Goal: Task Accomplishment & Management: Manage account settings

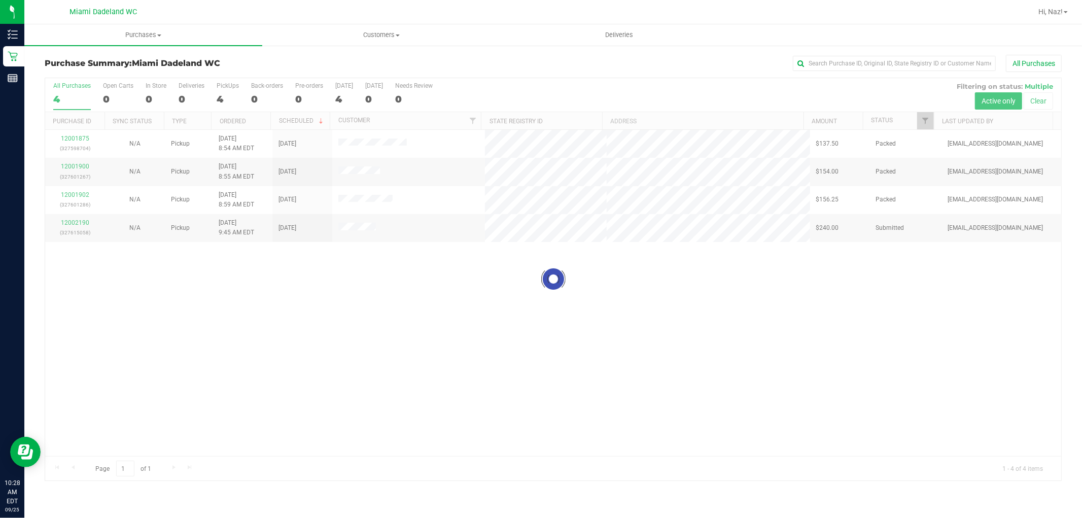
click at [81, 229] on div at bounding box center [553, 279] width 1016 height 402
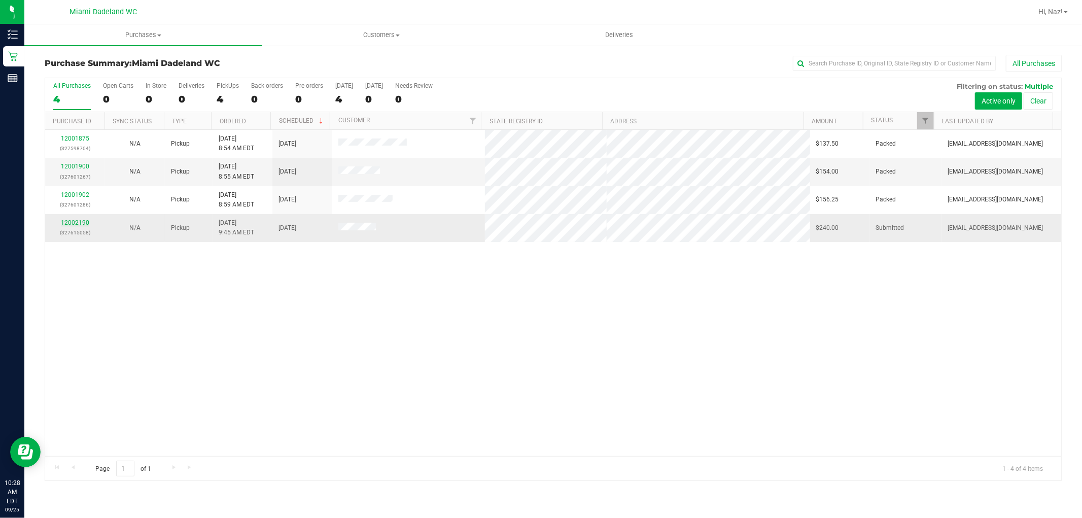
click at [79, 222] on link "12002190" at bounding box center [75, 222] width 28 height 7
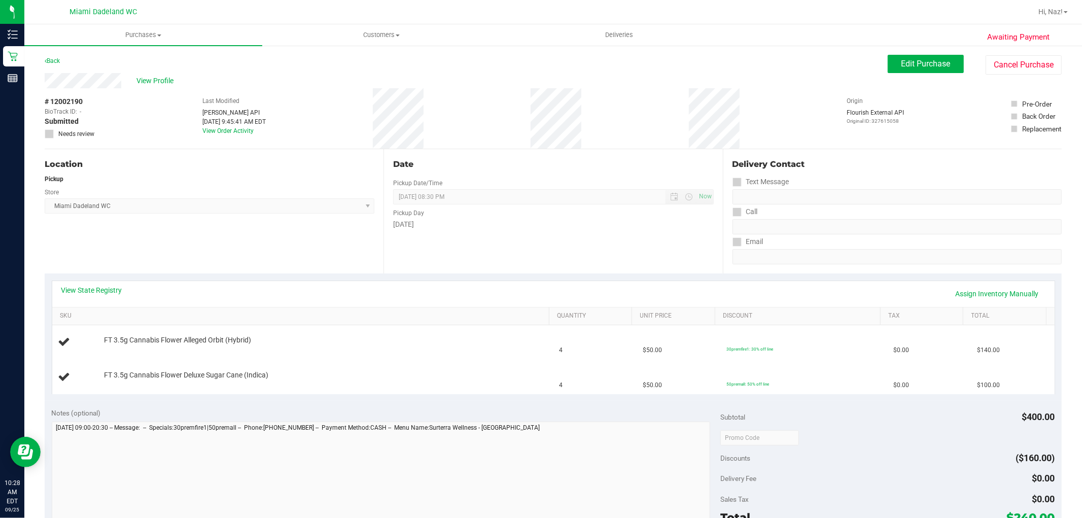
click at [256, 235] on div "Location Pickup Store [GEOGRAPHIC_DATA] WC Select Store [PERSON_NAME][GEOGRAPHI…" at bounding box center [214, 211] width 339 height 124
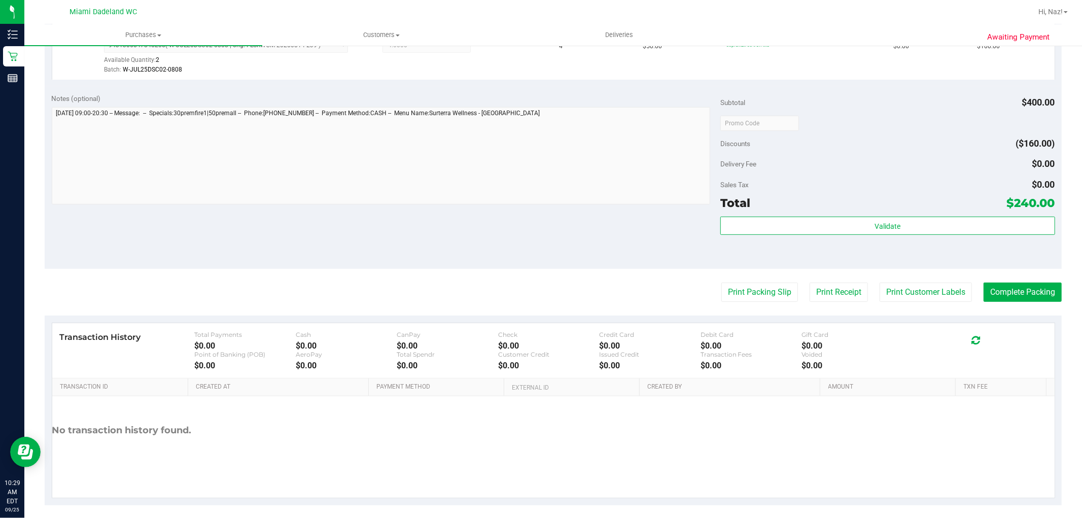
scroll to position [371, 0]
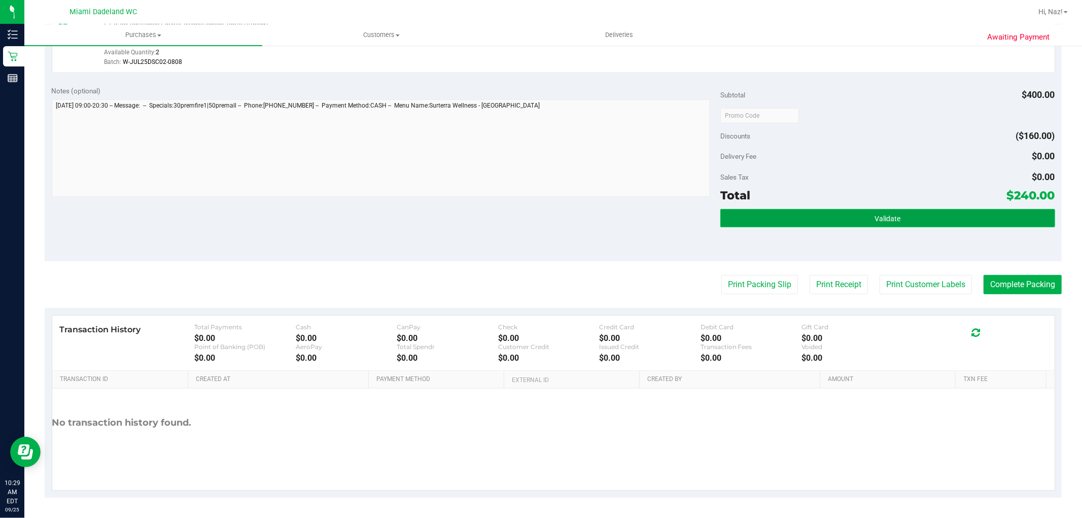
click at [881, 214] on span "Validate" at bounding box center [887, 218] width 26 height 8
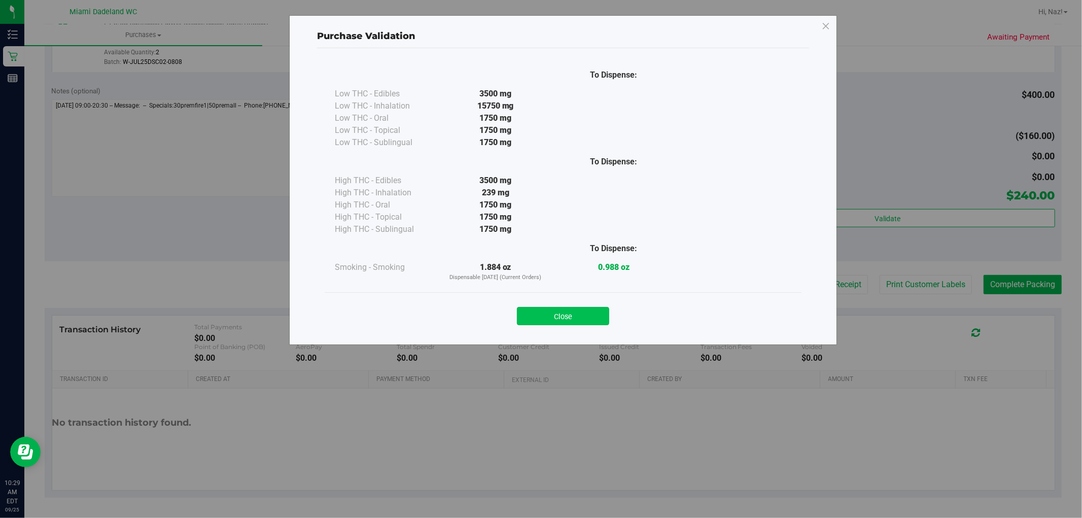
click at [586, 310] on button "Close" at bounding box center [563, 316] width 92 height 18
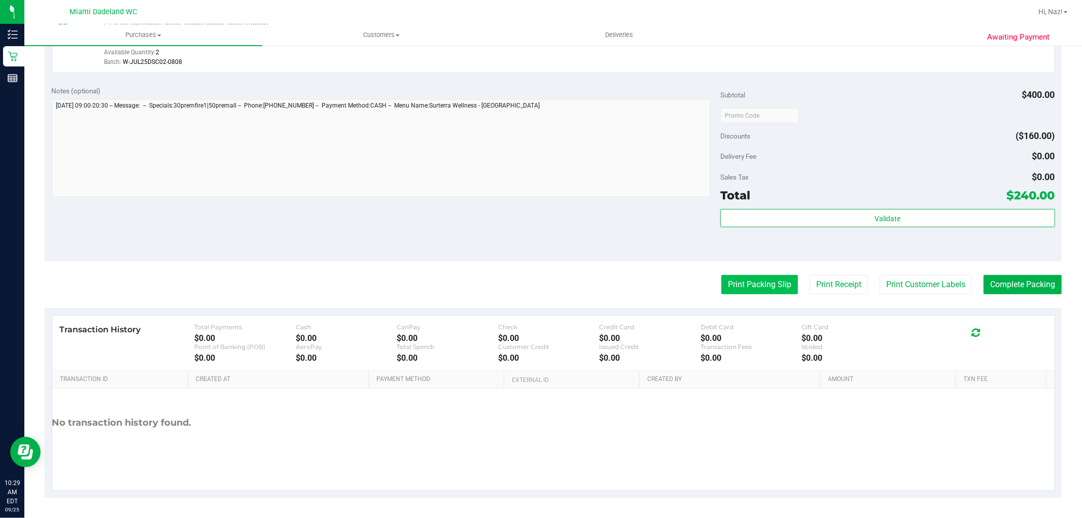
click at [751, 282] on button "Print Packing Slip" at bounding box center [759, 284] width 77 height 19
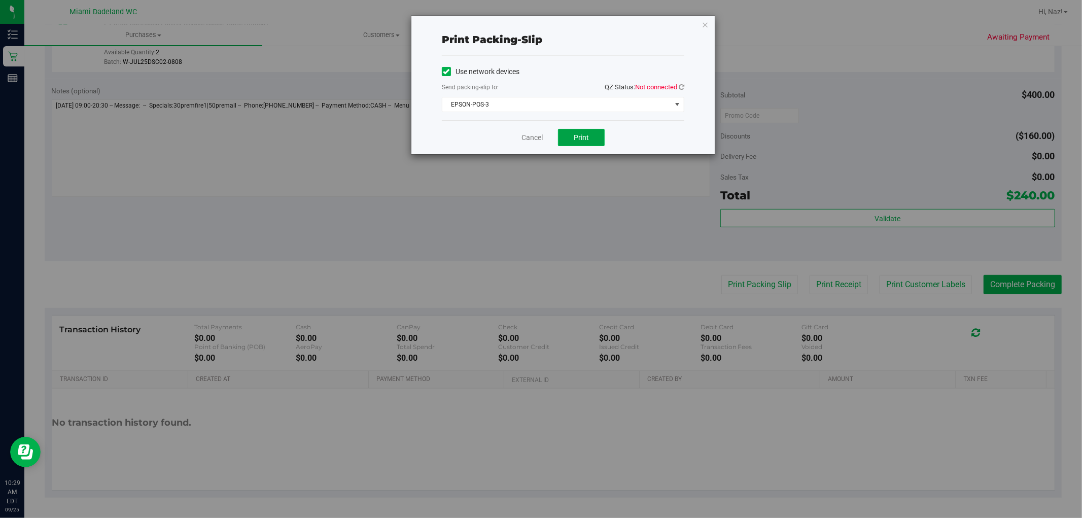
click at [592, 139] on button "Print" at bounding box center [581, 137] width 47 height 17
click at [509, 154] on div "Cancel Print" at bounding box center [563, 137] width 242 height 34
click at [529, 138] on link "Cancel" at bounding box center [531, 137] width 21 height 11
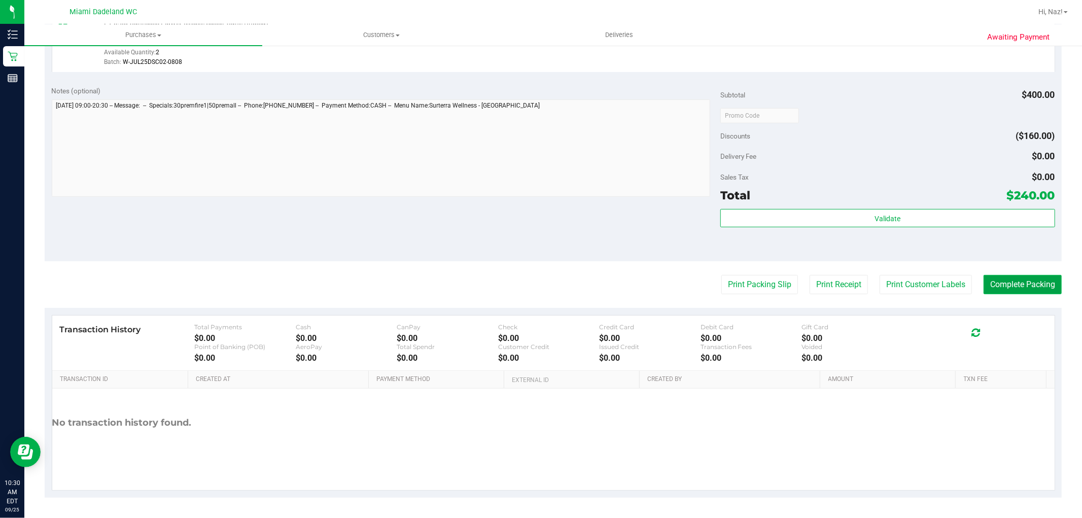
click at [1032, 279] on button "Complete Packing" at bounding box center [1022, 284] width 78 height 19
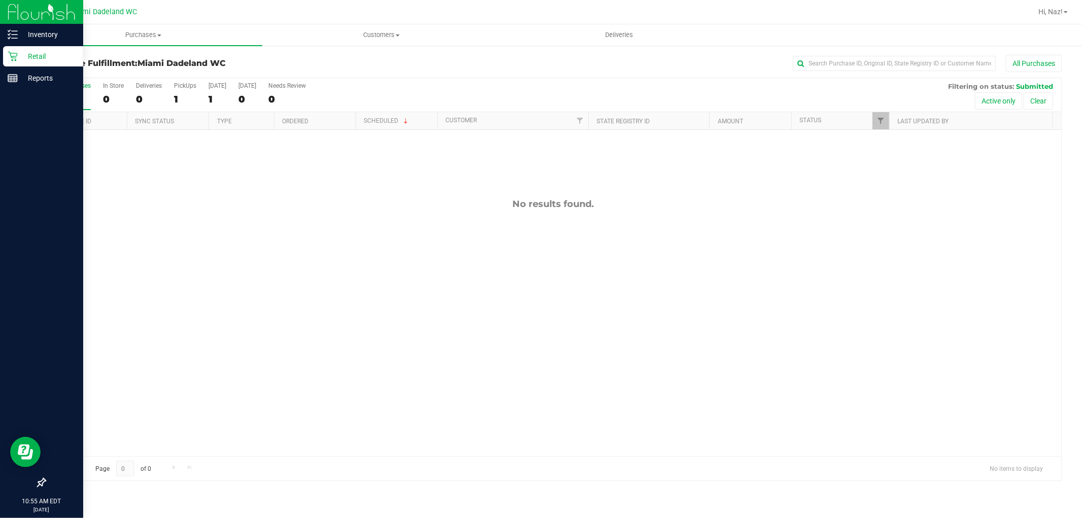
click at [16, 52] on icon at bounding box center [13, 56] width 10 height 10
